Goal: Download file/media

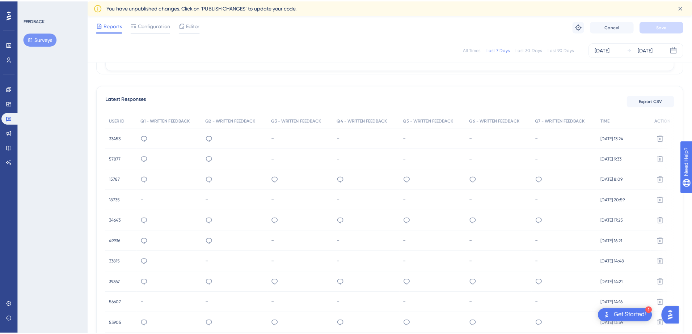
scroll to position [145, 0]
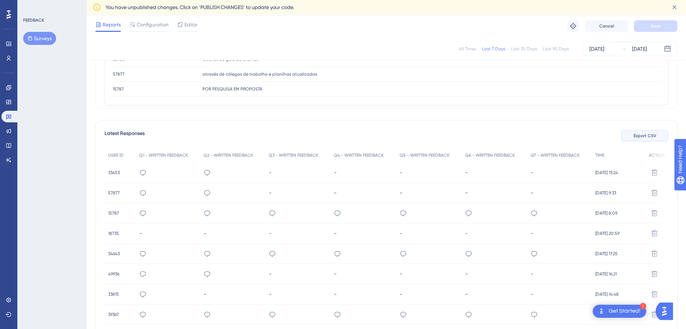
click at [638, 135] on span "Export CSV" at bounding box center [645, 136] width 23 height 6
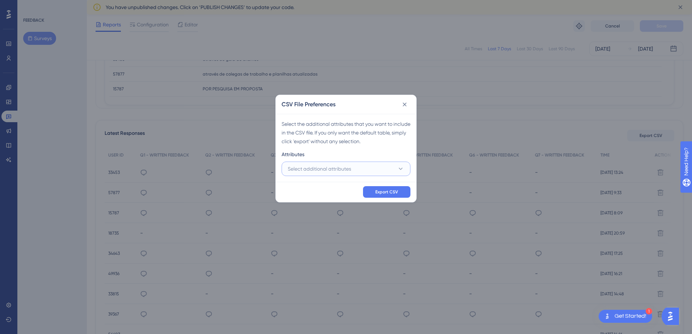
click at [356, 165] on button "Select additional attributes" at bounding box center [346, 169] width 129 height 14
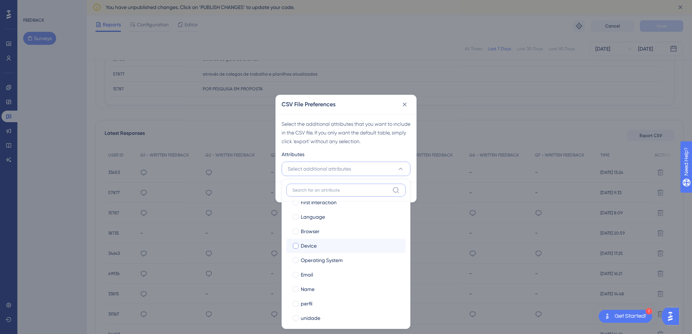
scroll to position [45, 0]
click at [309, 310] on span "unidade" at bounding box center [311, 313] width 20 height 9
checkbox input "true"
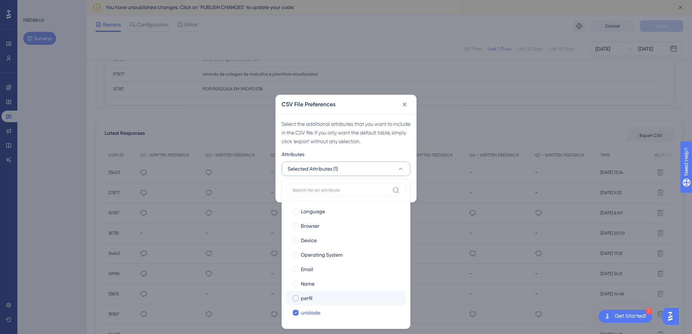
click at [310, 301] on span "perfil" at bounding box center [307, 298] width 12 height 9
checkbox input "true"
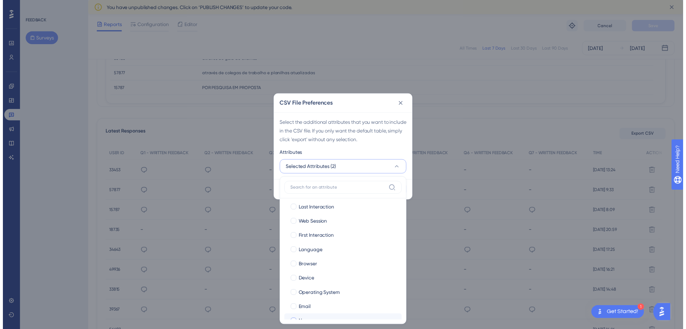
scroll to position [0, 0]
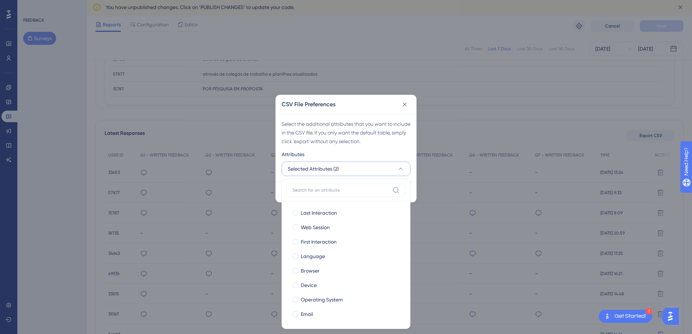
click at [384, 179] on div "Last Interaction Last Interaction Web Session Web Session First Interaction Fir…" at bounding box center [346, 254] width 129 height 150
click at [373, 193] on label at bounding box center [345, 190] width 119 height 13
click at [373, 193] on input at bounding box center [340, 190] width 97 height 6
click at [393, 142] on div "Select the additional attributes that you want to include in the CSV file. If y…" at bounding box center [346, 133] width 129 height 26
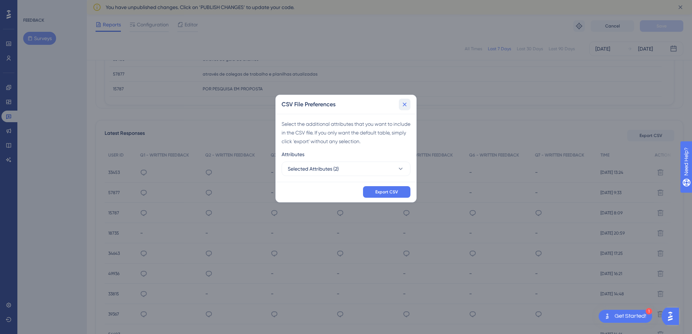
click at [404, 106] on icon at bounding box center [404, 104] width 7 height 7
